Goal: Task Accomplishment & Management: Manage account settings

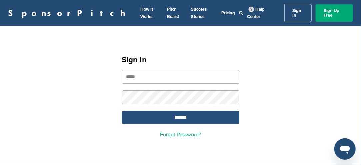
type input "**********"
drag, startPoint x: 188, startPoint y: 113, endPoint x: 185, endPoint y: 109, distance: 5.3
click at [189, 111] on input "*******" at bounding box center [180, 117] width 117 height 13
click at [187, 112] on input "*******" at bounding box center [180, 117] width 117 height 13
click at [189, 112] on input "*******" at bounding box center [180, 117] width 117 height 13
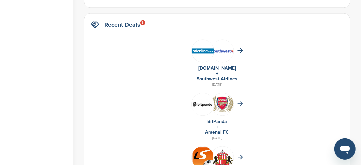
scroll to position [433, 0]
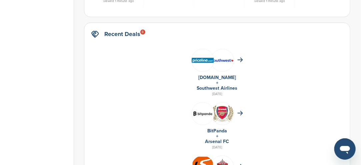
click at [219, 107] on img at bounding box center [222, 113] width 22 height 16
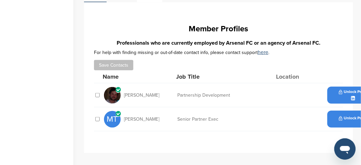
scroll to position [233, 0]
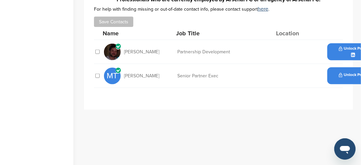
click at [338, 57] on div "Unlock Profile" at bounding box center [353, 51] width 53 height 17
click at [346, 55] on div "Unlock Profile" at bounding box center [353, 51] width 53 height 17
click at [132, 52] on span "Michael Stafford" at bounding box center [141, 52] width 35 height 5
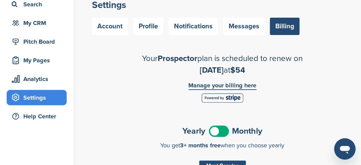
scroll to position [100, 0]
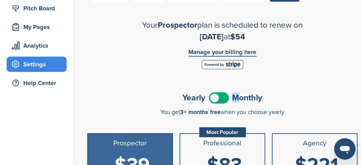
drag, startPoint x: 216, startPoint y: 100, endPoint x: 229, endPoint y: 97, distance: 12.8
click at [239, 97] on div "Yearly Monthly" at bounding box center [222, 97] width 270 height 15
click at [230, 99] on div "Yearly Monthly" at bounding box center [222, 97] width 270 height 15
drag, startPoint x: 225, startPoint y: 100, endPoint x: 230, endPoint y: 101, distance: 5.4
click at [230, 101] on div "Yearly Monthly" at bounding box center [222, 97] width 270 height 15
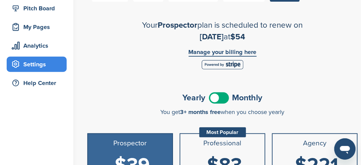
click at [227, 100] on span at bounding box center [219, 97] width 20 height 11
click at [225, 99] on span at bounding box center [219, 97] width 20 height 11
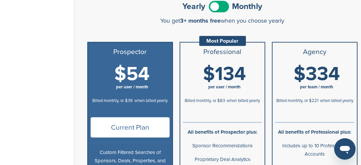
scroll to position [200, 0]
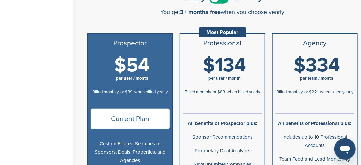
click at [142, 123] on span "Current Plan" at bounding box center [130, 119] width 79 height 20
click at [142, 122] on span "Current Plan" at bounding box center [130, 119] width 79 height 20
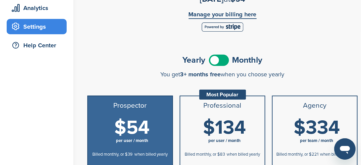
scroll to position [100, 0]
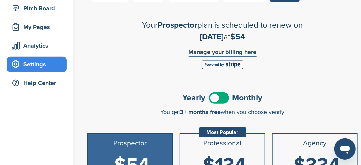
click at [198, 53] on link "Manage your billing here" at bounding box center [223, 53] width 68 height 8
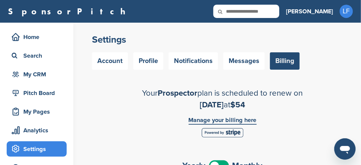
click at [282, 61] on link "Billing" at bounding box center [285, 60] width 30 height 17
click at [282, 60] on link "Billing" at bounding box center [285, 60] width 30 height 17
click at [281, 60] on link "Billing" at bounding box center [285, 60] width 30 height 17
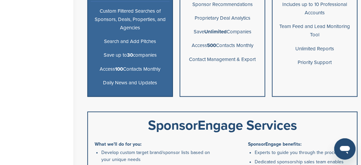
scroll to position [267, 0]
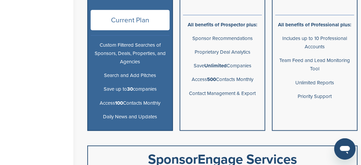
click at [125, 22] on span "Current Plan" at bounding box center [130, 20] width 79 height 20
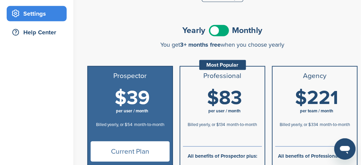
scroll to position [100, 0]
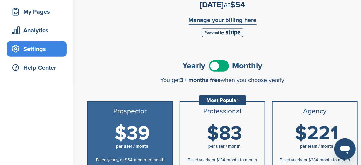
click at [210, 21] on link "Manage your billing here" at bounding box center [223, 21] width 68 height 8
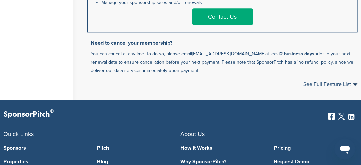
scroll to position [466, 0]
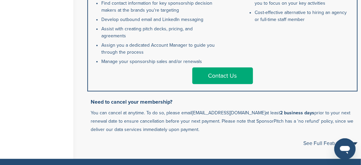
click at [184, 87] on div "SponsorEngage Services What we'll do for you: Develop custom target brand/spons…" at bounding box center [222, 19] width 270 height 146
click at [217, 76] on link "Contact Us" at bounding box center [222, 75] width 61 height 17
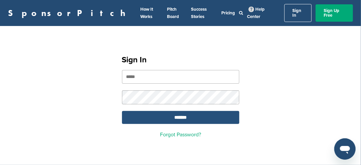
type input "**********"
click at [175, 115] on input "*******" at bounding box center [180, 117] width 117 height 13
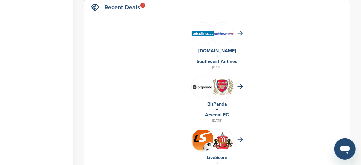
scroll to position [466, 0]
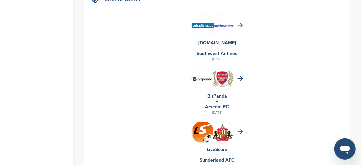
click at [216, 79] on img at bounding box center [222, 79] width 22 height 16
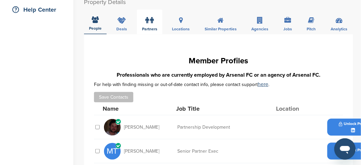
scroll to position [200, 0]
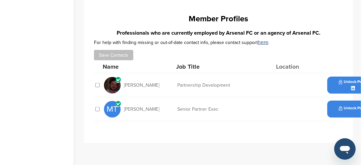
click at [134, 85] on span "Michael Stafford" at bounding box center [141, 85] width 35 height 5
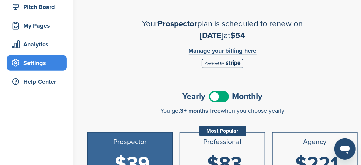
scroll to position [33, 0]
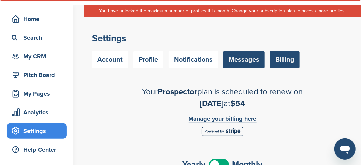
click at [230, 62] on link "Messages" at bounding box center [243, 59] width 41 height 17
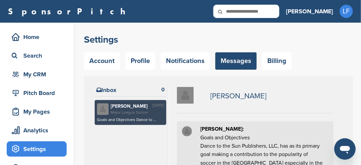
scroll to position [33, 0]
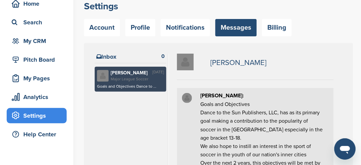
click at [232, 31] on link "Messages" at bounding box center [235, 27] width 41 height 17
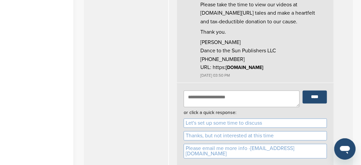
scroll to position [367, 0]
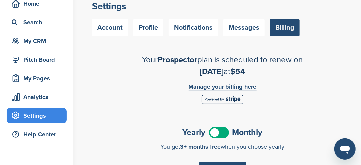
click at [207, 85] on link "Manage your billing here" at bounding box center [223, 88] width 68 height 8
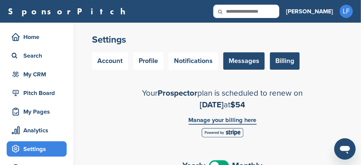
click at [246, 61] on link "Messages" at bounding box center [243, 60] width 41 height 17
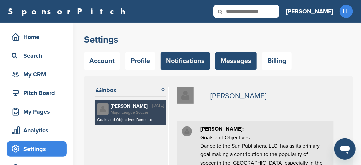
click at [183, 62] on link "Notifications" at bounding box center [185, 60] width 49 height 17
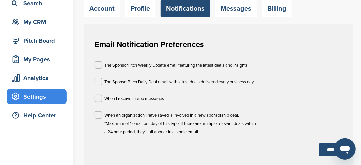
scroll to position [67, 0]
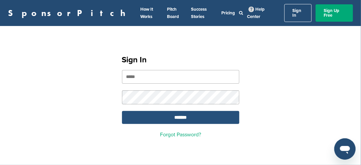
type input "**********"
click at [206, 114] on input "*******" at bounding box center [180, 117] width 117 height 13
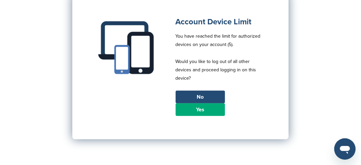
click at [195, 106] on link "Yes" at bounding box center [200, 109] width 49 height 13
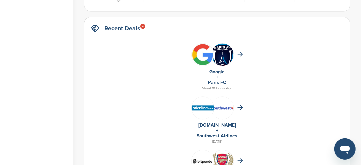
scroll to position [466, 0]
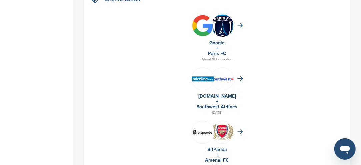
click at [222, 126] on img at bounding box center [222, 132] width 22 height 16
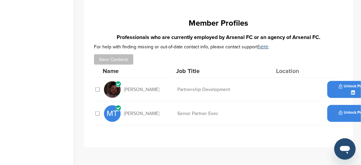
scroll to position [200, 0]
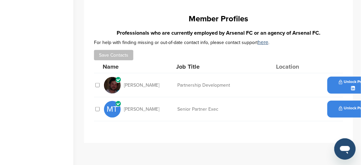
click at [147, 86] on span "Michael Stafford" at bounding box center [141, 85] width 35 height 5
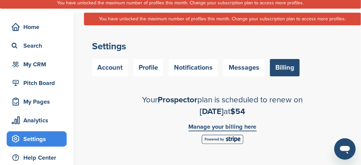
scroll to position [33, 0]
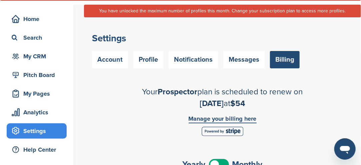
click at [203, 119] on link "Manage your billing here" at bounding box center [223, 120] width 68 height 8
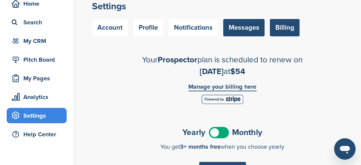
click at [232, 29] on link "Messages" at bounding box center [243, 27] width 41 height 17
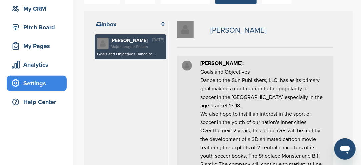
scroll to position [100, 0]
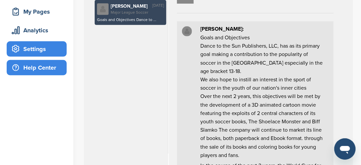
click at [36, 68] on div "Help Center" at bounding box center [38, 68] width 57 height 12
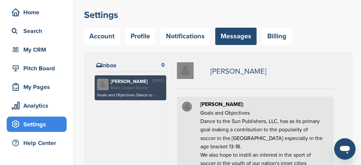
scroll to position [0, 0]
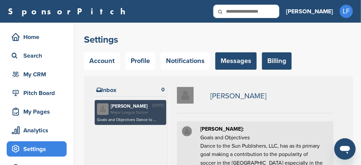
click at [275, 62] on link "Billing" at bounding box center [277, 60] width 30 height 17
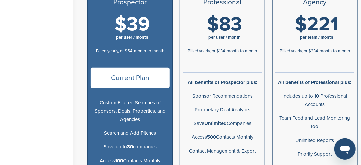
scroll to position [233, 0]
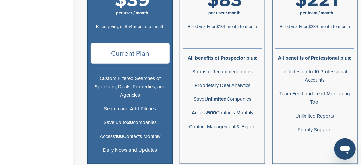
click at [120, 56] on span "Current Plan" at bounding box center [130, 53] width 79 height 20
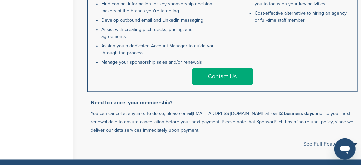
scroll to position [466, 0]
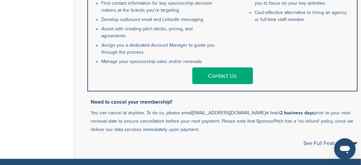
click at [211, 74] on link "Contact Us" at bounding box center [222, 75] width 61 height 17
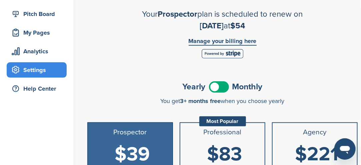
scroll to position [100, 0]
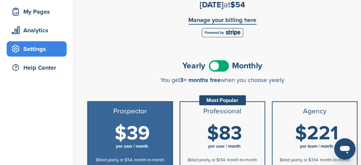
click at [230, 20] on link "Manage your billing here" at bounding box center [223, 21] width 68 height 8
